Goal: Task Accomplishment & Management: Complete application form

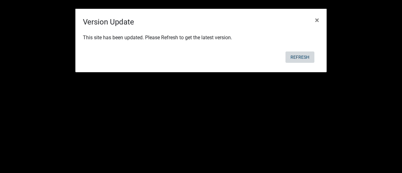
click at [298, 57] on button "Refresh" at bounding box center [300, 57] width 29 height 11
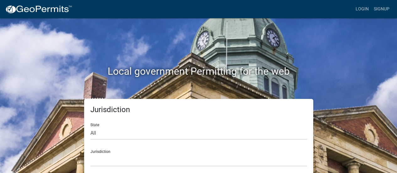
scroll to position [5, 0]
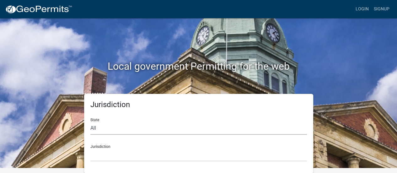
click at [96, 128] on select "All [US_STATE] [US_STATE] [US_STATE] [US_STATE] [US_STATE] [US_STATE] [US_STATE…" at bounding box center [198, 128] width 217 height 13
select select "[US_STATE]"
click at [90, 122] on select "All [US_STATE] [US_STATE] [US_STATE] [US_STATE] [US_STATE] [US_STATE] [US_STATE…" at bounding box center [198, 128] width 217 height 13
click at [97, 157] on select "City of [GEOGRAPHIC_DATA], [US_STATE] City of [GEOGRAPHIC_DATA], [US_STATE] Cit…" at bounding box center [198, 155] width 217 height 13
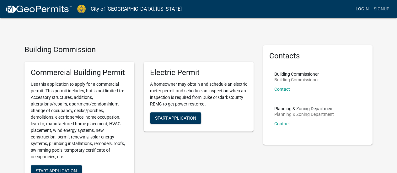
click at [357, 9] on link "Login" at bounding box center [362, 9] width 18 height 12
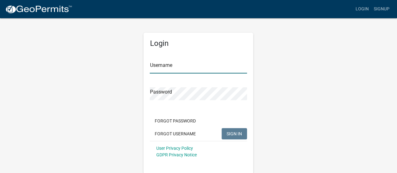
type input "Allwiredup"
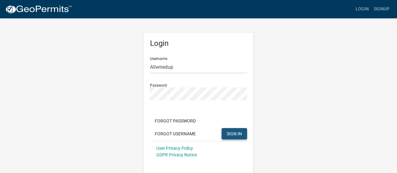
click at [229, 133] on span "SIGN IN" at bounding box center [234, 133] width 15 height 5
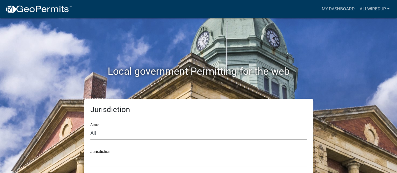
click at [115, 139] on select "All [US_STATE] [US_STATE] [US_STATE] [US_STATE] [US_STATE] [US_STATE] [US_STATE…" at bounding box center [198, 133] width 217 height 13
select select "[US_STATE]"
click at [90, 127] on select "All [US_STATE] [US_STATE] [US_STATE] [US_STATE] [US_STATE] [US_STATE] [US_STATE…" at bounding box center [198, 133] width 217 height 13
click at [108, 162] on select "City of [GEOGRAPHIC_DATA], [US_STATE] City of [GEOGRAPHIC_DATA], [US_STATE] Cit…" at bounding box center [198, 160] width 217 height 13
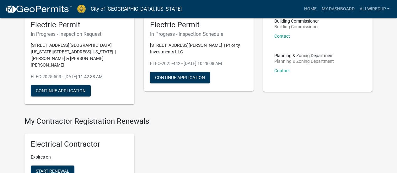
scroll to position [54, 0]
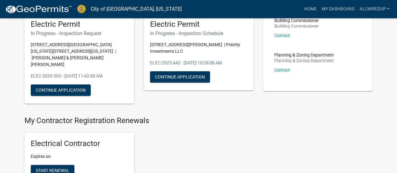
click at [69, 136] on div "Electrical Contractor Expires on Start Renewal" at bounding box center [79, 158] width 110 height 51
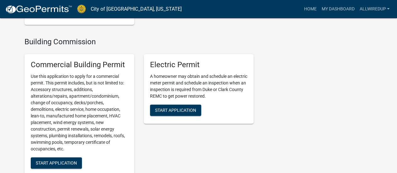
scroll to position [211, 0]
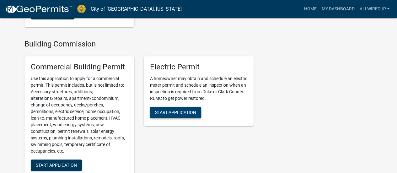
click at [159, 110] on span "Start Application" at bounding box center [175, 112] width 41 height 5
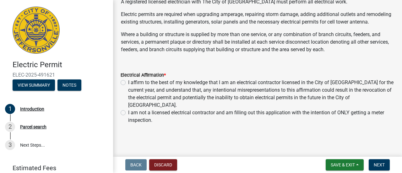
scroll to position [45, 0]
click at [128, 80] on label "I affirm to the best of my knowledge that I am an electrical contractor license…" at bounding box center [261, 94] width 266 height 30
click at [128, 80] on input "I affirm to the best of my knowledge that I am an electrical contractor license…" at bounding box center [130, 81] width 4 height 4
radio input "true"
click at [373, 163] on button "Next" at bounding box center [379, 164] width 21 height 11
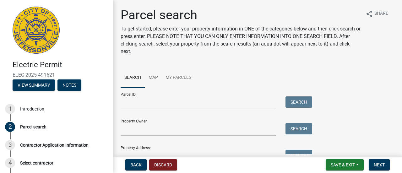
scroll to position [33, 0]
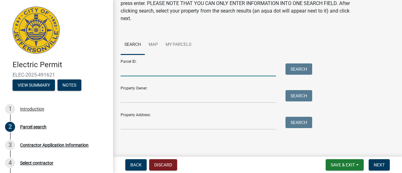
click at [175, 74] on input "Parcel ID:" at bounding box center [198, 69] width 155 height 13
click at [156, 127] on input "Property Address:" at bounding box center [198, 123] width 155 height 13
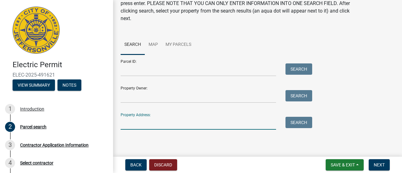
click at [156, 127] on input "Property Address:" at bounding box center [198, 123] width 155 height 13
type input "5412 [GEOGRAPHIC_DATA]"
click at [289, 121] on button "Search" at bounding box center [299, 122] width 27 height 11
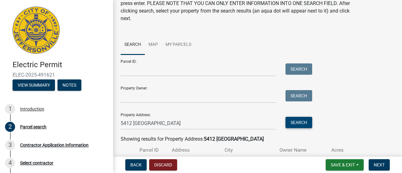
scroll to position [84, 0]
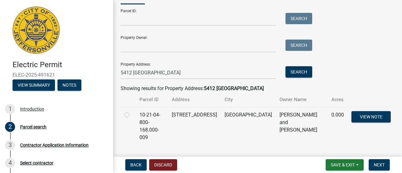
click at [132, 111] on label at bounding box center [132, 111] width 0 height 0
click at [132, 115] on input "radio" at bounding box center [134, 113] width 4 height 4
radio input "true"
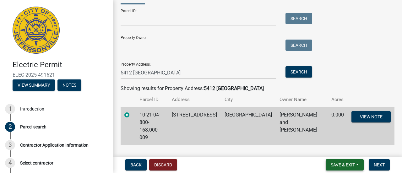
click at [329, 168] on button "Save & Exit" at bounding box center [345, 164] width 38 height 11
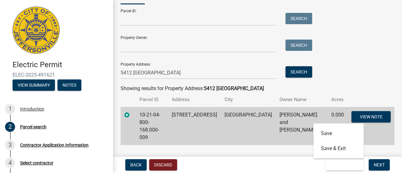
click at [286, 151] on main "Parcel search To get started, please enter your property information in ONE of …" at bounding box center [257, 77] width 289 height 154
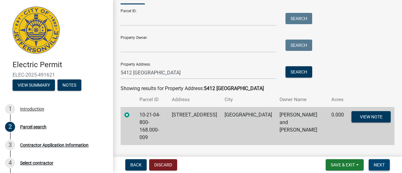
click at [378, 160] on button "Next" at bounding box center [379, 164] width 21 height 11
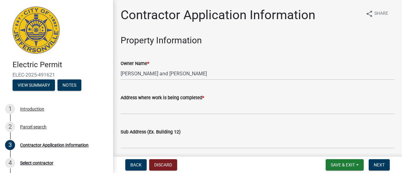
scroll to position [18, 0]
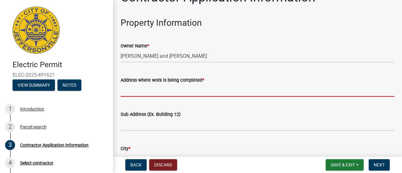
click at [152, 92] on input "Address where work is being completed *" at bounding box center [258, 90] width 274 height 13
drag, startPoint x: 152, startPoint y: 92, endPoint x: 140, endPoint y: 89, distance: 12.3
click at [140, 89] on input "Address where work is being completed *" at bounding box center [258, 90] width 274 height 13
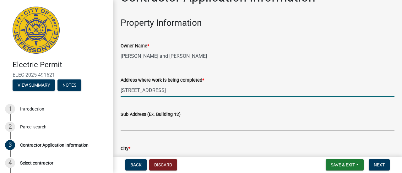
type input "[STREET_ADDRESS]"
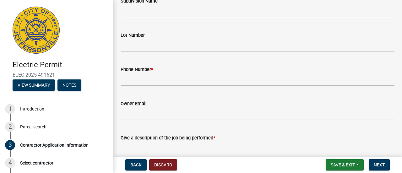
scroll to position [200, 0]
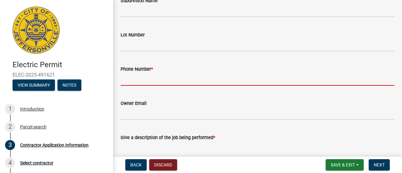
click at [129, 80] on input "Phone Number *" at bounding box center [258, 79] width 274 height 13
type input "5024088887"
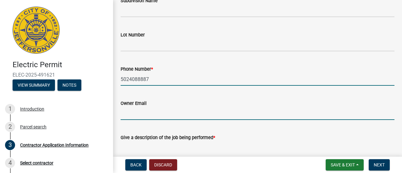
type input "[EMAIL_ADDRESS][DOMAIN_NAME]"
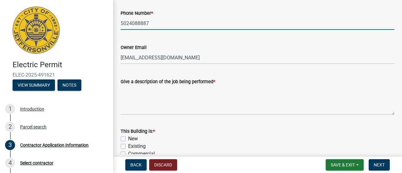
scroll to position [257, 0]
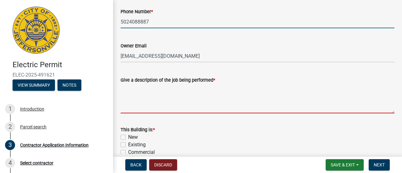
click at [146, 106] on textarea "Give a description of the job being performed *" at bounding box center [258, 99] width 274 height 30
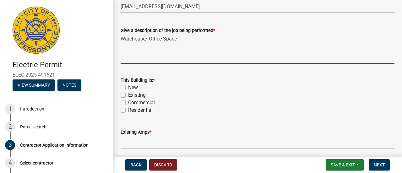
scroll to position [309, 0]
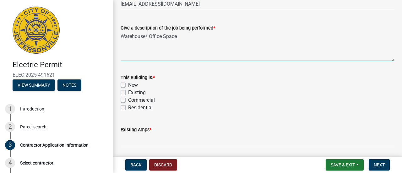
type textarea "Warehouse/ Office Space"
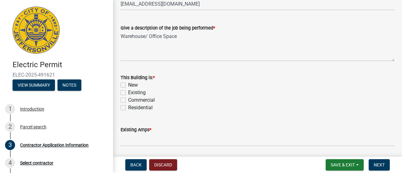
click at [128, 100] on label "Commercial" at bounding box center [141, 100] width 27 height 8
click at [128, 100] on input "Commercial" at bounding box center [130, 98] width 4 height 4
checkbox input "true"
checkbox input "false"
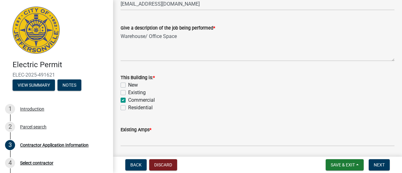
checkbox input "true"
checkbox input "false"
click at [128, 83] on label "New" at bounding box center [133, 85] width 10 height 8
click at [128, 83] on input "New" at bounding box center [130, 83] width 4 height 4
checkbox input "true"
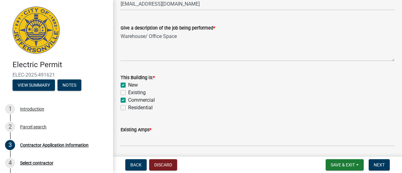
checkbox input "false"
checkbox input "true"
checkbox input "false"
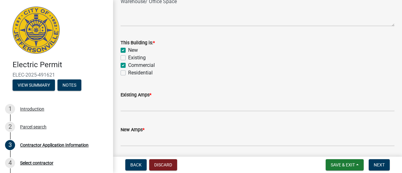
scroll to position [366, 0]
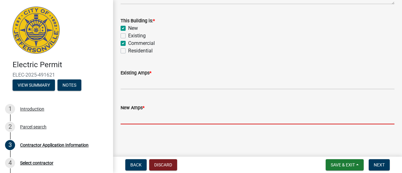
click at [161, 115] on input "text" at bounding box center [258, 117] width 274 height 13
type input "200"
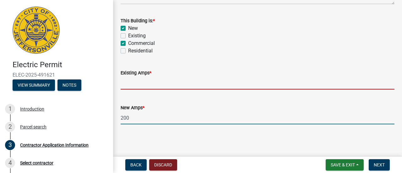
click at [143, 88] on input "text" at bounding box center [258, 83] width 274 height 13
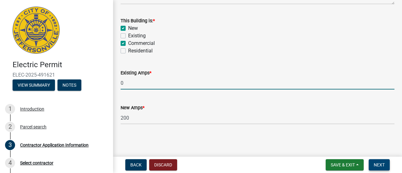
type input "0"
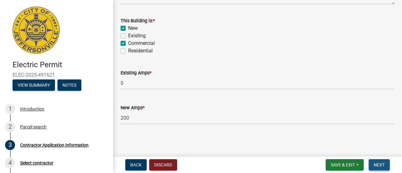
click at [379, 164] on span "Next" at bounding box center [379, 164] width 11 height 5
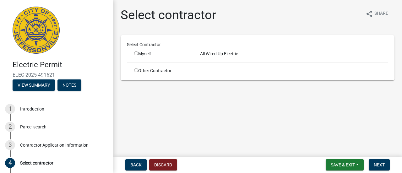
click at [136, 53] on input "radio" at bounding box center [136, 53] width 4 height 4
radio input "true"
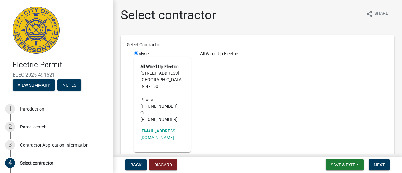
scroll to position [37, 0]
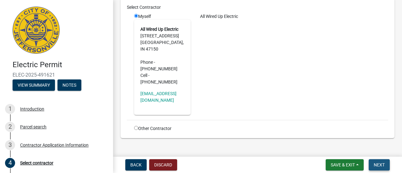
click at [380, 163] on span "Next" at bounding box center [379, 164] width 11 height 5
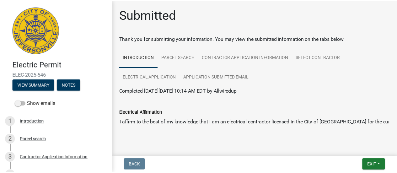
scroll to position [11, 0]
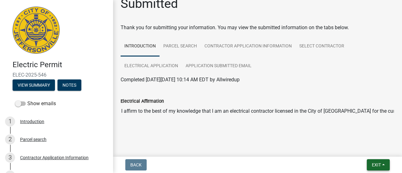
click at [374, 163] on span "Exit" at bounding box center [376, 164] width 9 height 5
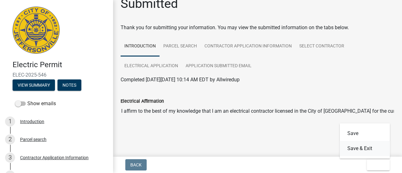
click at [351, 149] on button "Save & Exit" at bounding box center [365, 148] width 50 height 15
